Goal: Check status

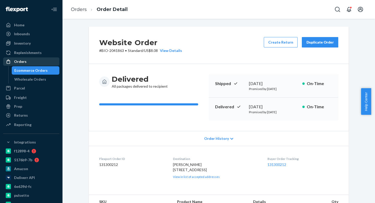
click at [19, 59] on div "Orders" at bounding box center [20, 61] width 13 height 5
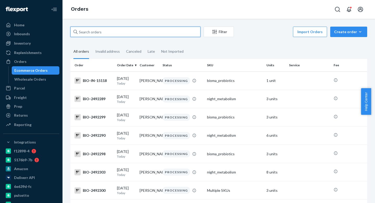
click at [102, 33] on input "text" at bounding box center [135, 32] width 130 height 10
paste input "Bioma-2234594"
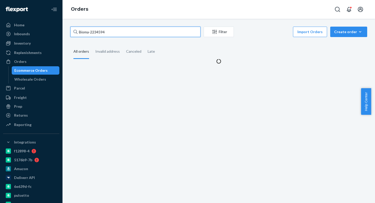
click at [89, 33] on input "Bioma-2234594" at bounding box center [135, 32] width 130 height 10
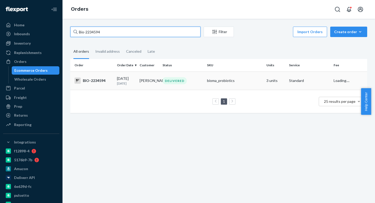
type input "Bio-2234594"
click at [129, 80] on div "[DATE] [DATE]" at bounding box center [126, 81] width 18 height 10
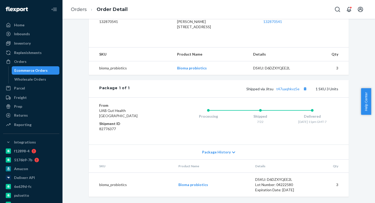
scroll to position [153, 0]
click at [289, 90] on link "t47uaqhkvz5e" at bounding box center [287, 88] width 23 height 4
